Goal: Information Seeking & Learning: Learn about a topic

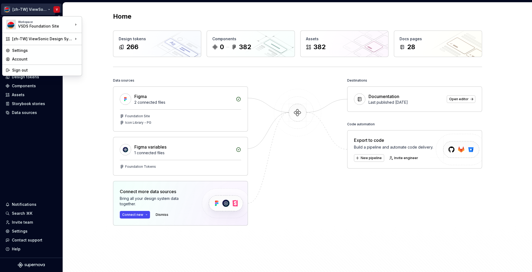
click at [49, 10] on html "[zh-TW] ViewSonic Design System V Home Documentation Analytics Code automation …" at bounding box center [266, 136] width 532 height 272
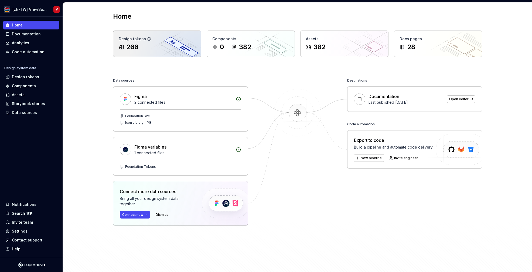
click at [145, 52] on div "Design tokens 266" at bounding box center [157, 44] width 88 height 26
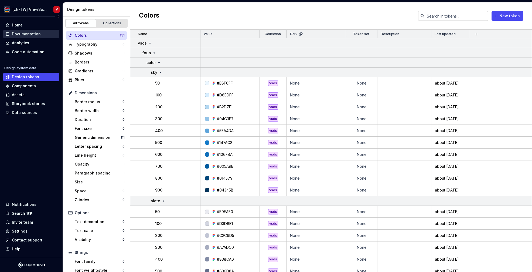
click at [27, 36] on div "Documentation" at bounding box center [26, 33] width 29 height 5
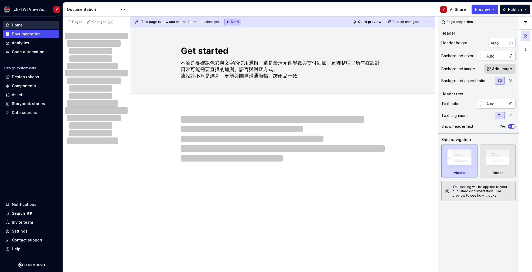
click at [22, 25] on div "Home" at bounding box center [17, 24] width 11 height 5
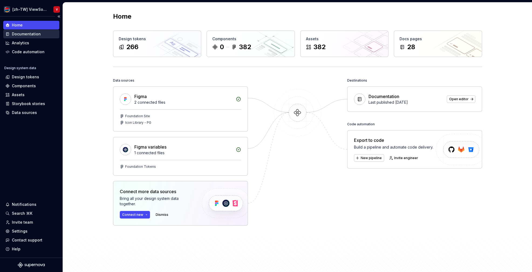
click at [25, 33] on div "Documentation" at bounding box center [26, 33] width 29 height 5
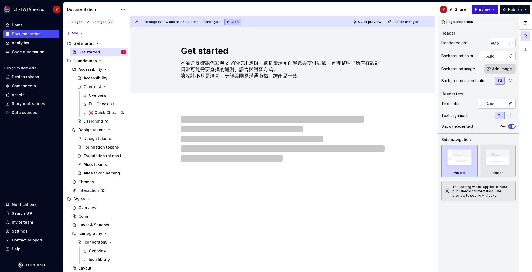
click at [495, 10] on button "Preview" at bounding box center [485, 10] width 26 height 10
type textarea "*"
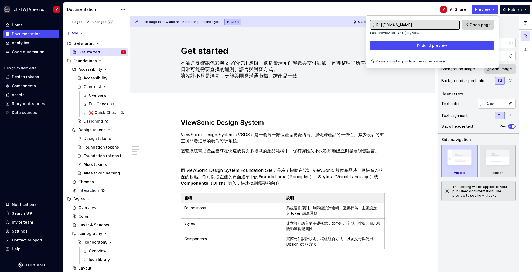
click at [481, 24] on span "Open page" at bounding box center [480, 24] width 21 height 5
